Goal: Transaction & Acquisition: Purchase product/service

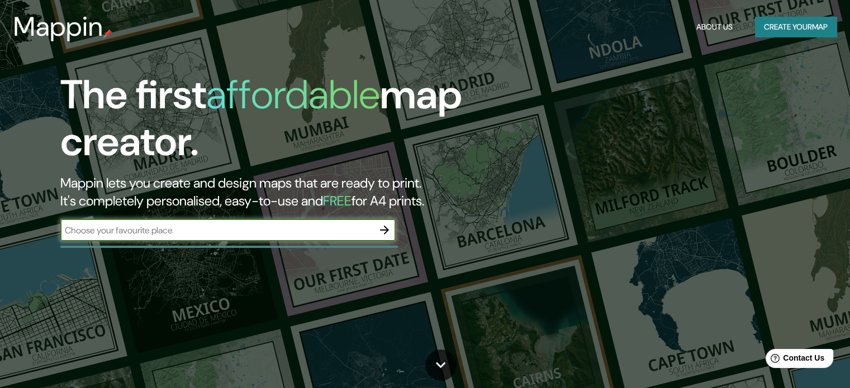
click at [764, 31] on button "Create your map" at bounding box center [796, 27] width 82 height 21
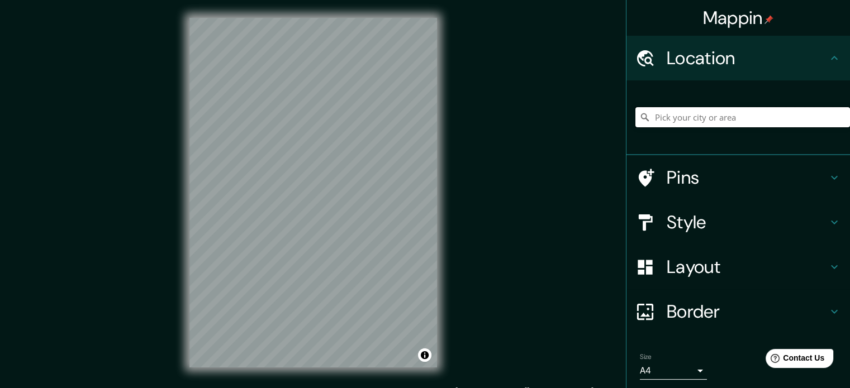
click at [684, 115] on input "Pick your city or area" at bounding box center [742, 117] width 214 height 20
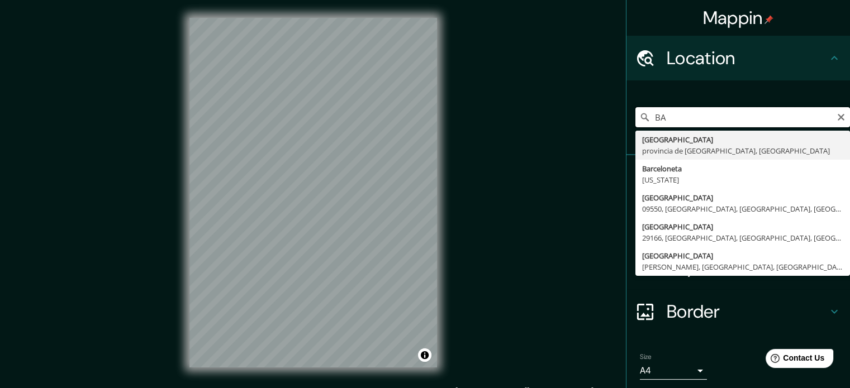
type input "B"
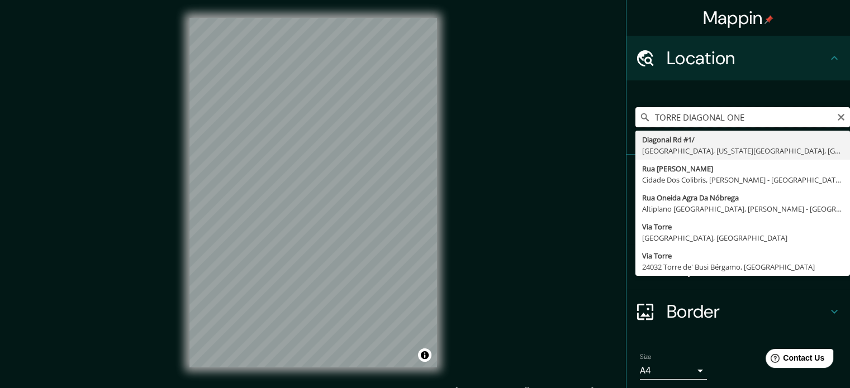
drag, startPoint x: 751, startPoint y: 117, endPoint x: 575, endPoint y: 111, distance: 176.0
click at [575, 111] on div "Mappin Location [GEOGRAPHIC_DATA][US_STATE], [GEOGRAPHIC_DATA][PERSON_NAME] [GE…" at bounding box center [425, 201] width 850 height 403
type input "[GEOGRAPHIC_DATA]"
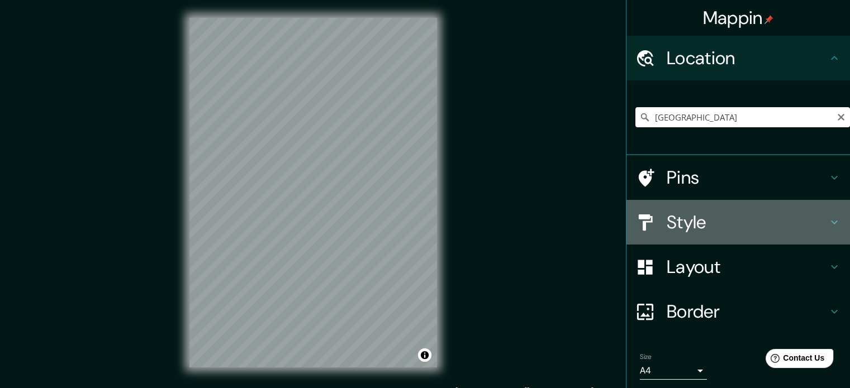
click at [703, 218] on h4 "Style" at bounding box center [746, 222] width 161 height 22
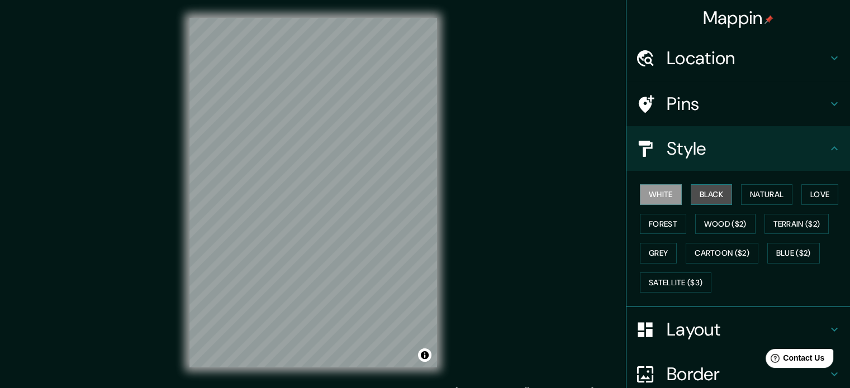
click at [706, 189] on button "Black" at bounding box center [711, 194] width 42 height 21
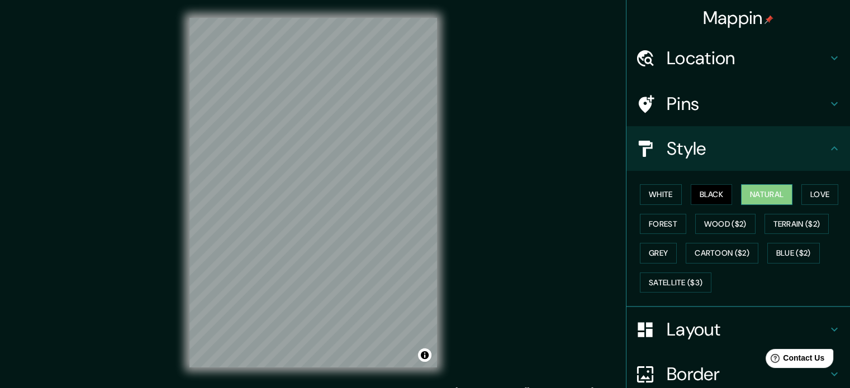
click at [750, 193] on button "Natural" at bounding box center [766, 194] width 51 height 21
click at [816, 191] on button "Love" at bounding box center [819, 194] width 37 height 21
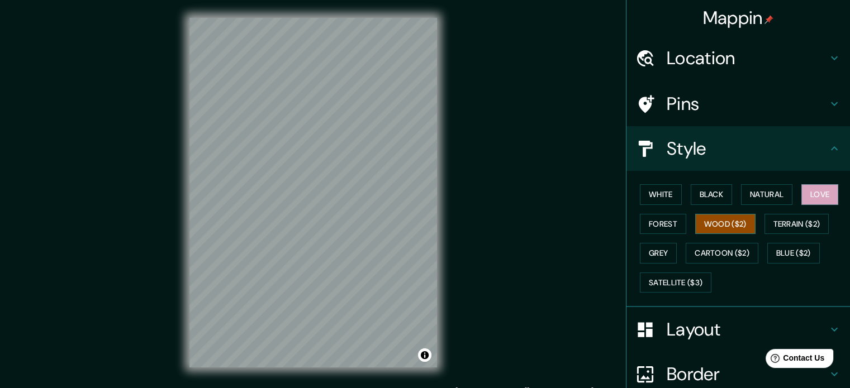
click at [709, 221] on button "Wood ($2)" at bounding box center [725, 224] width 60 height 21
click at [780, 224] on button "Terrain ($2)" at bounding box center [796, 224] width 65 height 21
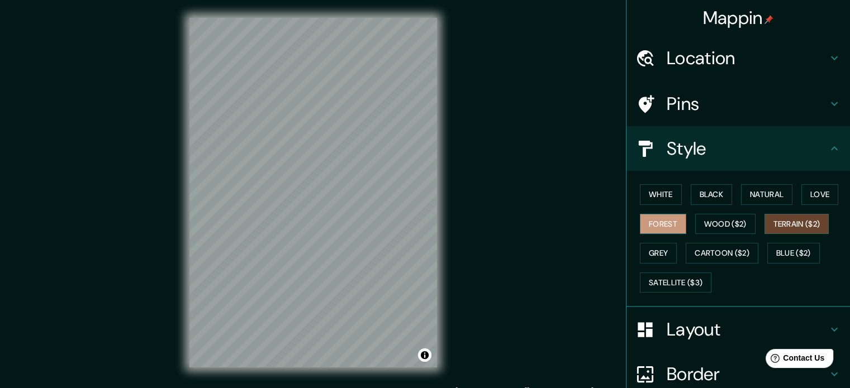
click at [650, 223] on button "Forest" at bounding box center [663, 224] width 46 height 21
click at [645, 255] on button "Grey" at bounding box center [658, 253] width 37 height 21
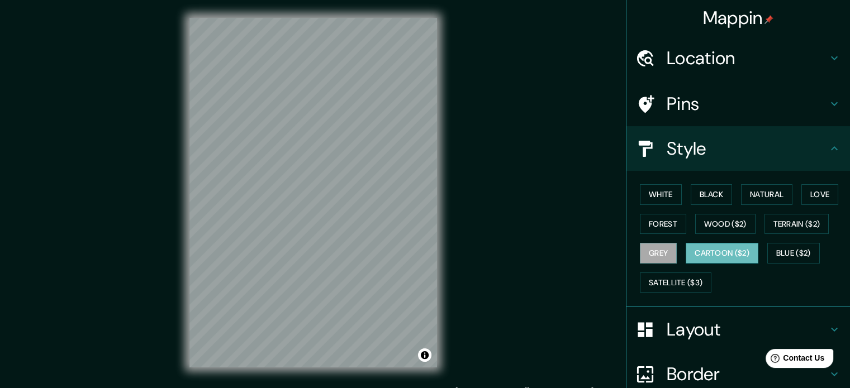
click at [699, 259] on button "Cartoon ($2)" at bounding box center [721, 253] width 73 height 21
click at [792, 255] on button "Blue ($2)" at bounding box center [793, 253] width 53 height 21
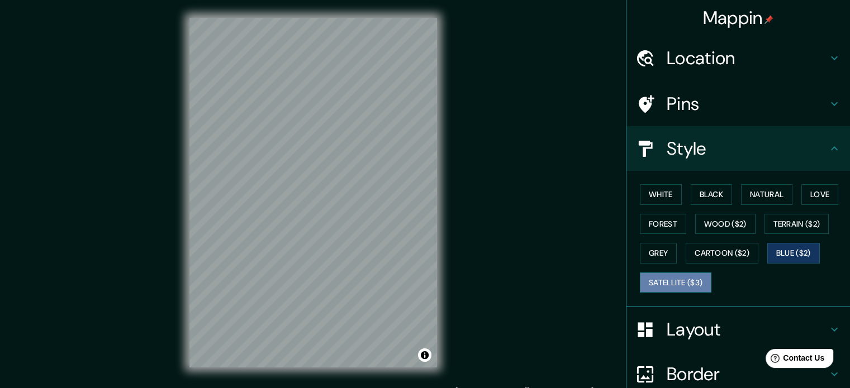
click at [671, 273] on button "Satellite ($3)" at bounding box center [675, 283] width 71 height 21
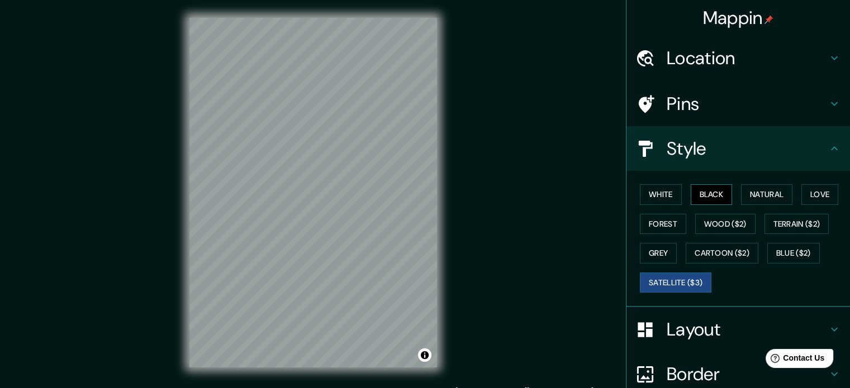
click at [703, 188] on button "Black" at bounding box center [711, 194] width 42 height 21
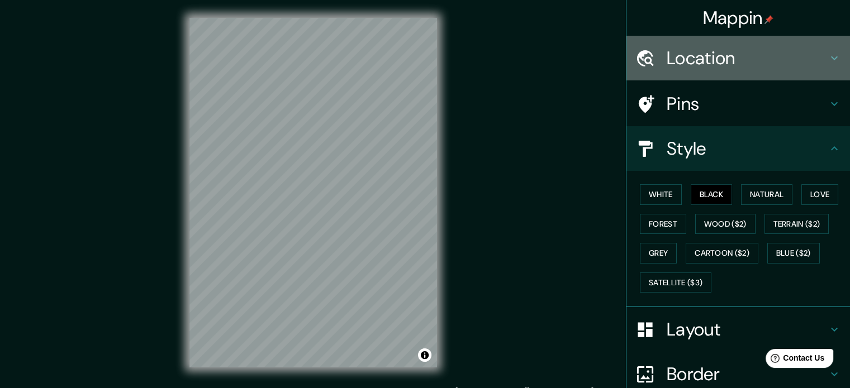
click at [717, 52] on h4 "Location" at bounding box center [746, 58] width 161 height 22
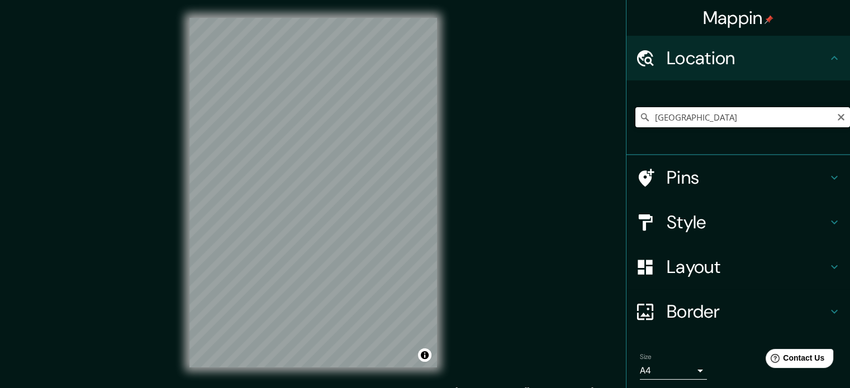
click at [693, 116] on input "[GEOGRAPHIC_DATA]" at bounding box center [742, 117] width 214 height 20
click at [836, 118] on icon "Clear" at bounding box center [840, 117] width 9 height 9
click at [723, 112] on input "Pick your city or area" at bounding box center [742, 117] width 214 height 20
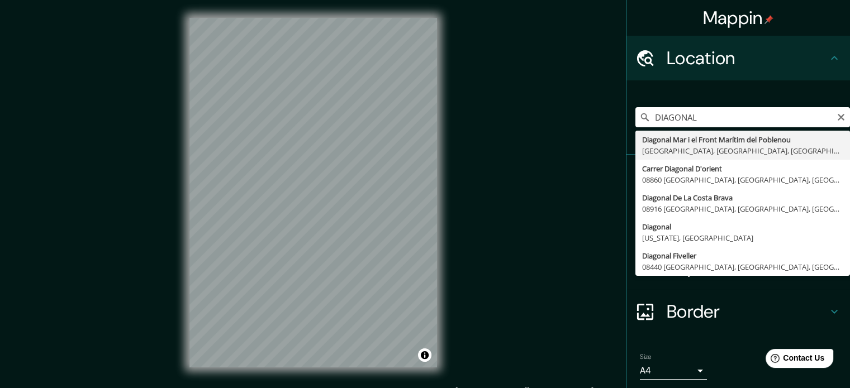
type input "Diagonal Mar i el Front Marítim del Poblenou, [GEOGRAPHIC_DATA], [GEOGRAPHIC_DA…"
